Goal: Feedback & Contribution: Submit feedback/report problem

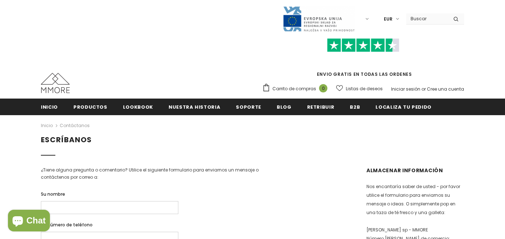
type input "Fanzi Taif"
type input "2164287311"
type input "[EMAIL_ADDRESS][PERSON_NAME][DOMAIN_NAME]"
type textarea "Is this store functional now?"
type input "[EMAIL_ADDRESS][PERSON_NAME][DOMAIN_NAME]"
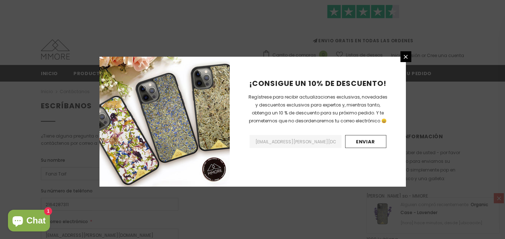
scroll to position [72, 0]
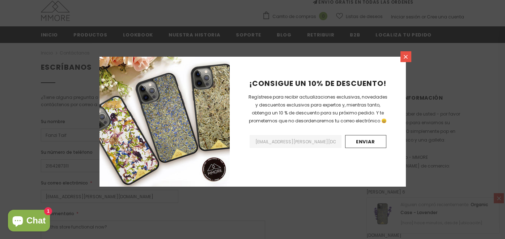
click at [407, 55] on icon at bounding box center [405, 57] width 4 height 4
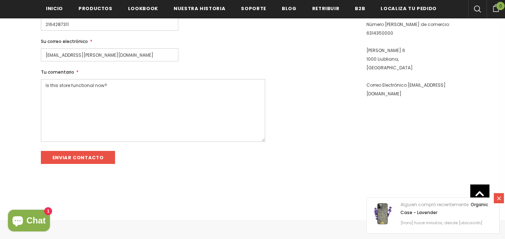
scroll to position [217, 0]
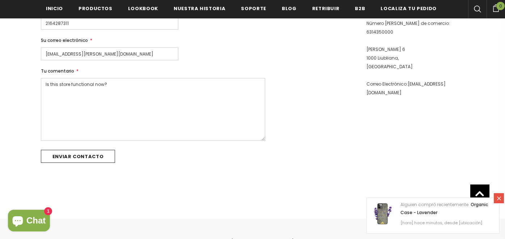
click at [85, 155] on input "Enviar Contacto" at bounding box center [78, 156] width 74 height 13
